Goal: Find specific page/section: Find specific page/section

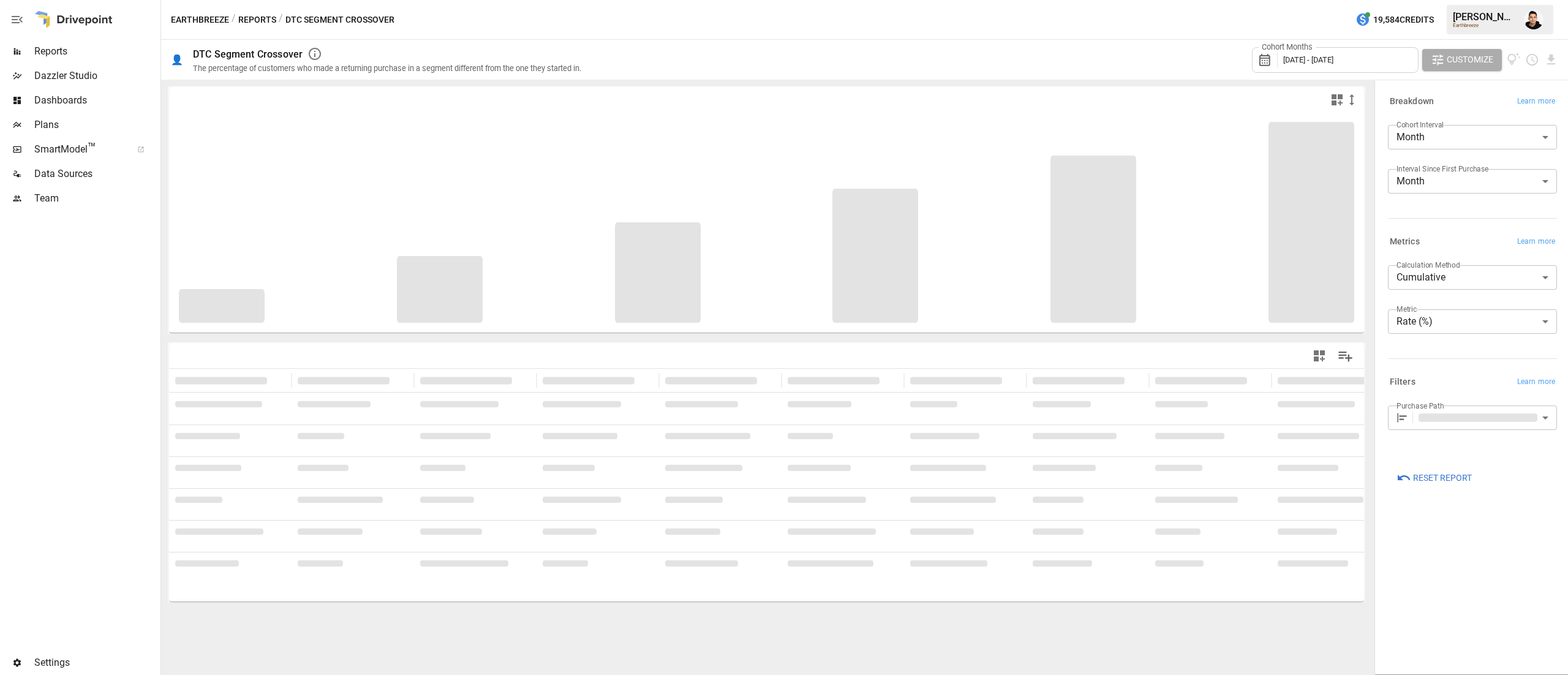
click at [1179, 50] on div "Cohort Months [DATE] - [DATE] Customize" at bounding box center [1076, 59] width 962 height 40
click at [1528, 32] on button "button" at bounding box center [1533, 20] width 34 height 34
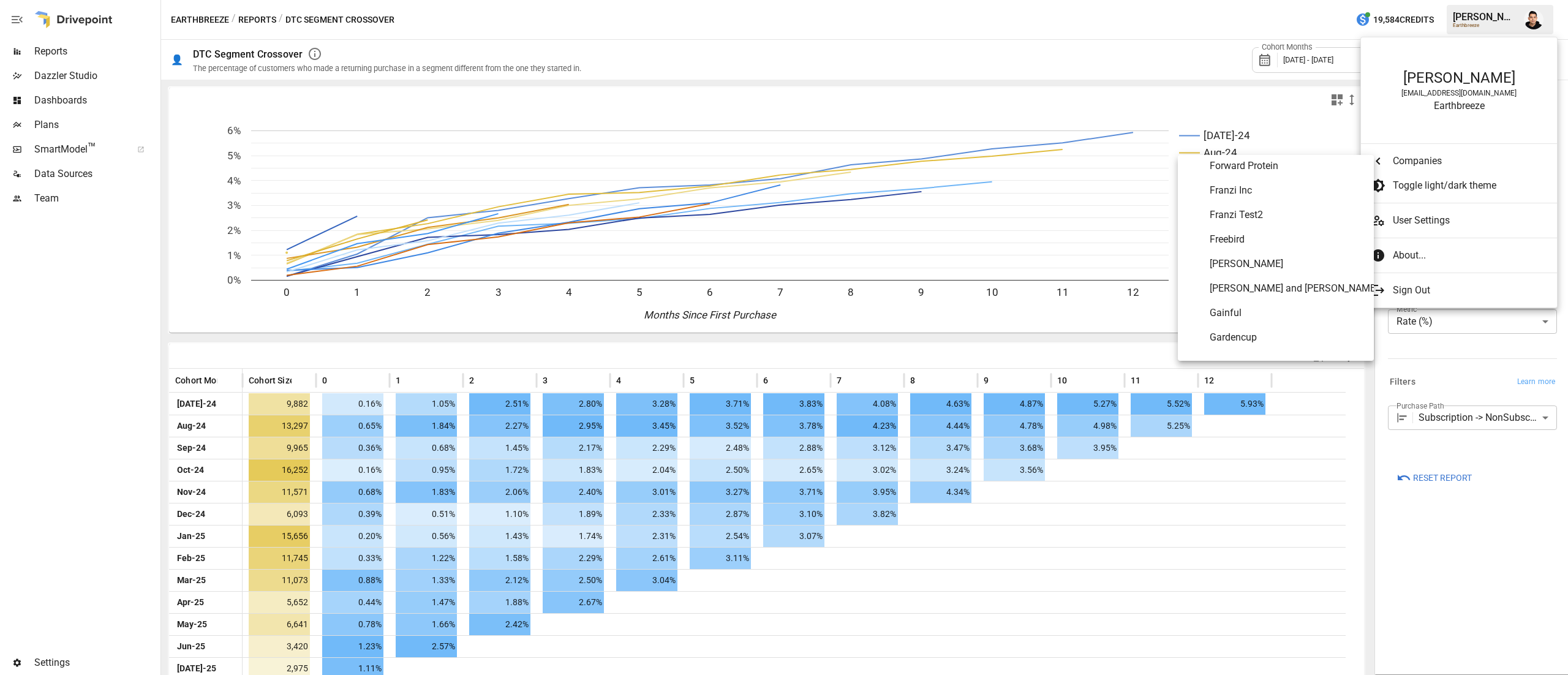
scroll to position [2413, 0]
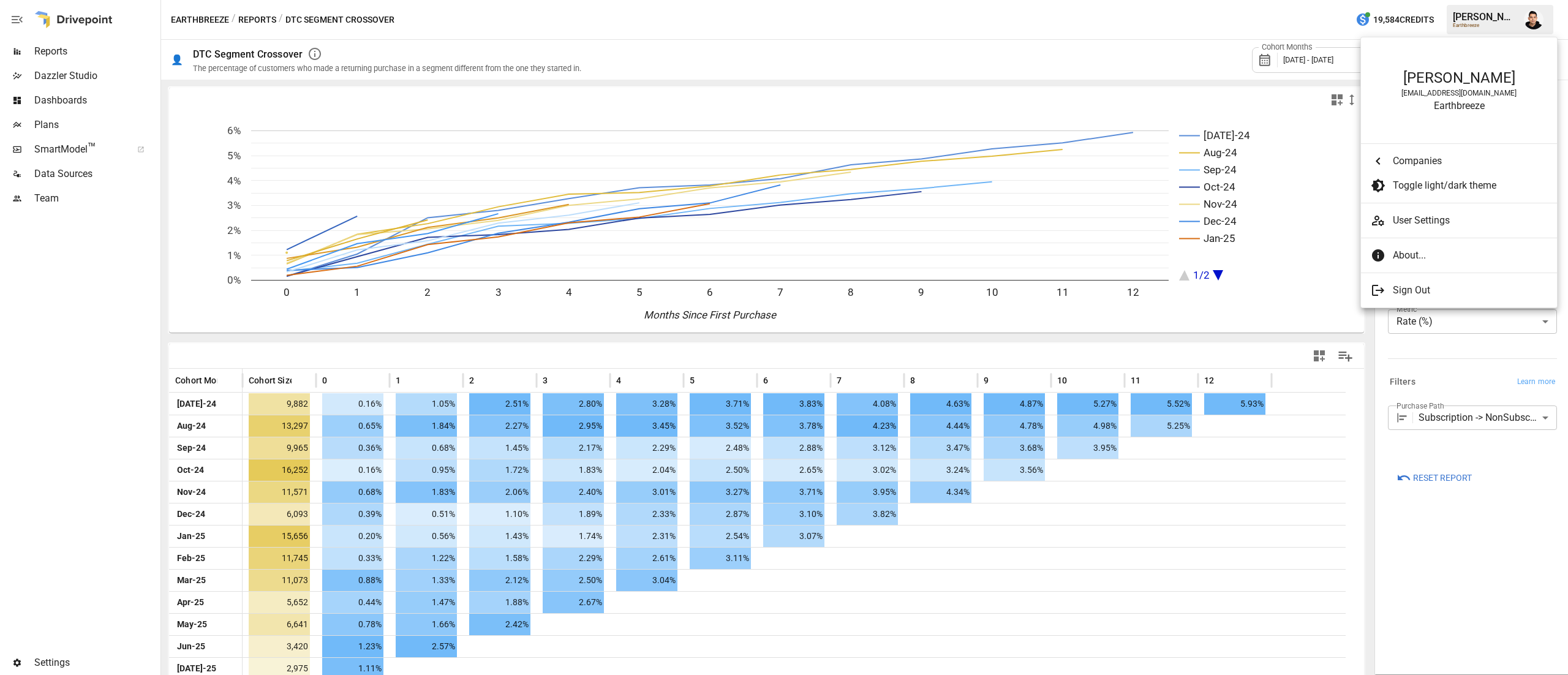
click at [72, 58] on div at bounding box center [784, 337] width 1568 height 675
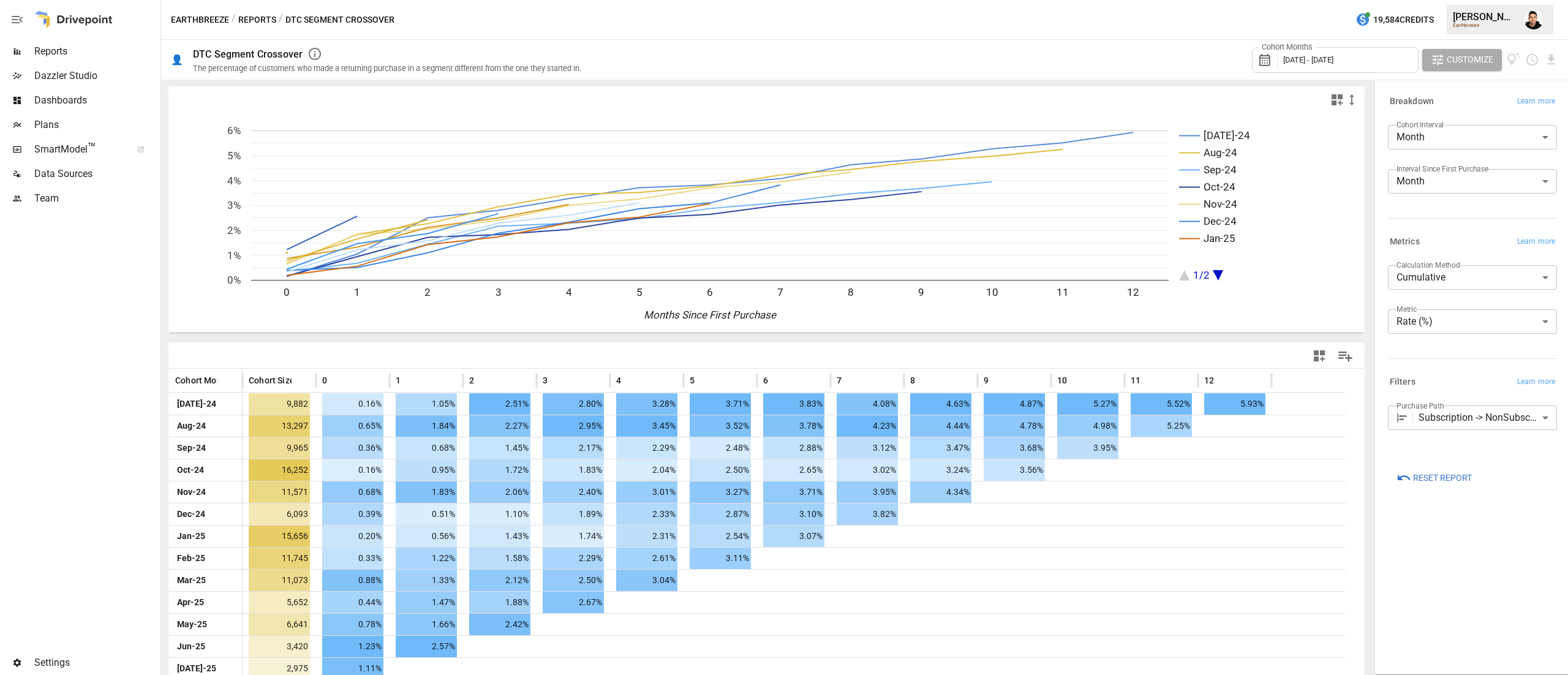
click at [58, 52] on span "Reports" at bounding box center [96, 51] width 124 height 15
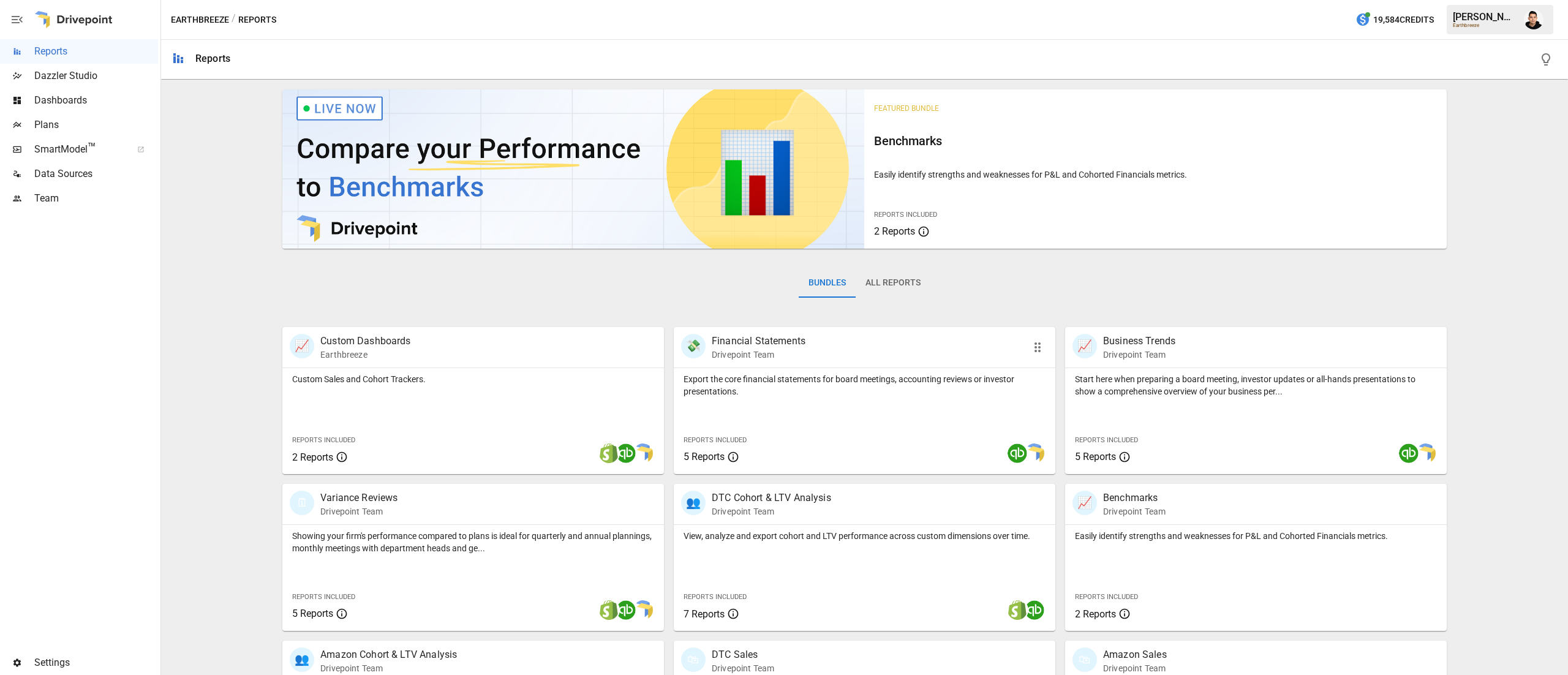
scroll to position [118, 0]
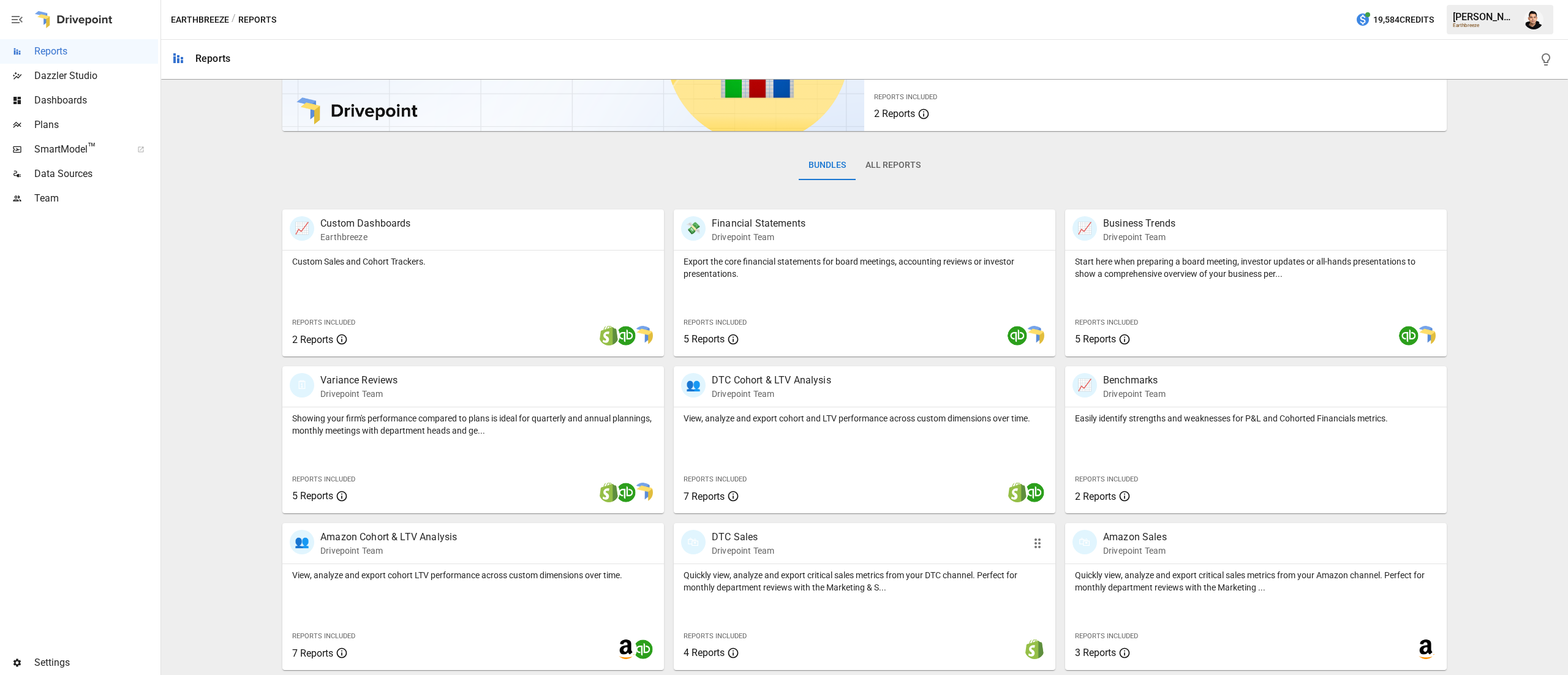
click at [798, 596] on div "Quickly view, analyze and export critical sales metrics from your DTC channel. …" at bounding box center [864, 617] width 382 height 106
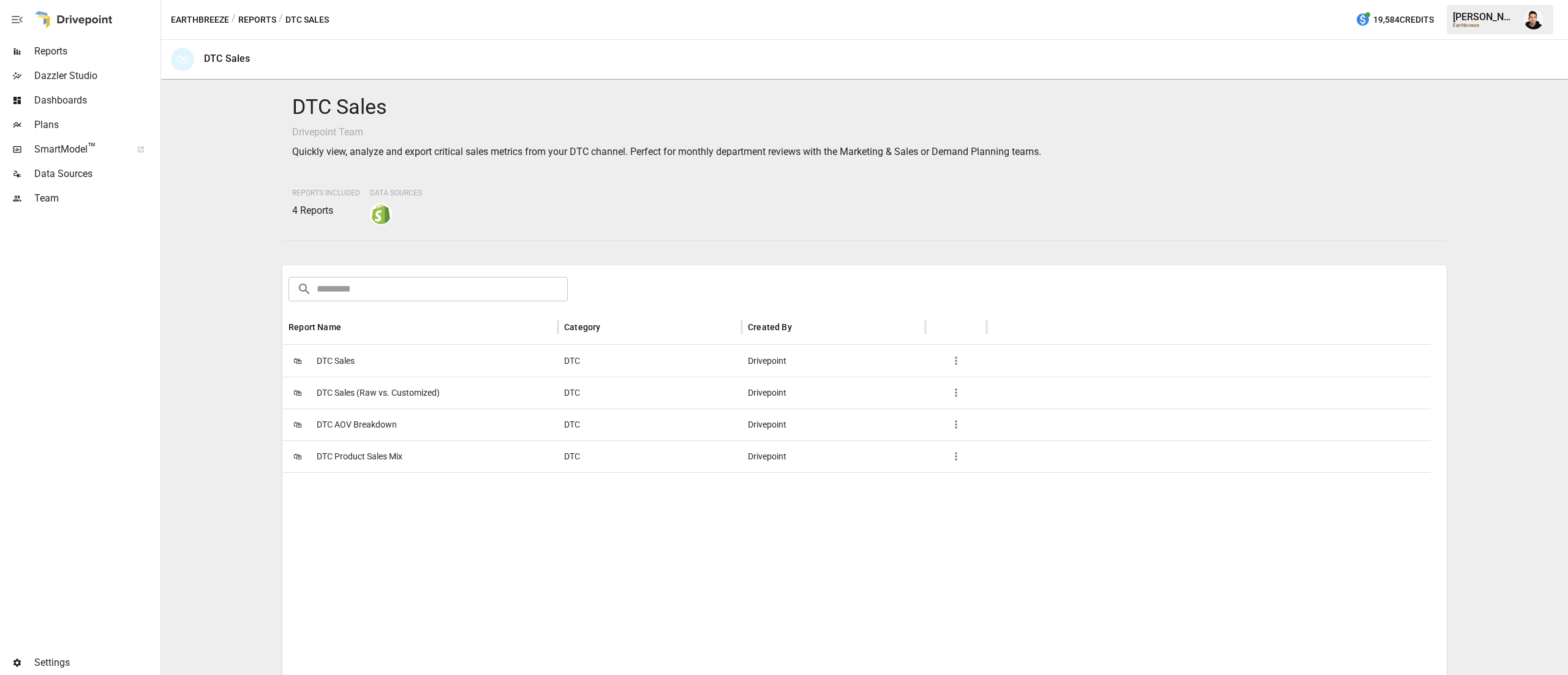
click at [339, 350] on span "DTC Sales" at bounding box center [336, 361] width 38 height 31
